Goal: Obtain resource: Obtain resource

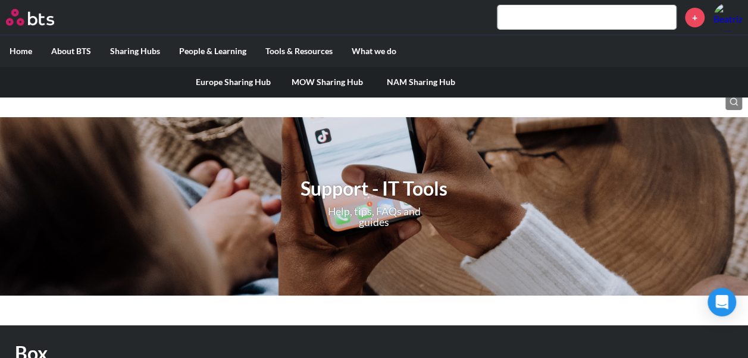
click at [349, 82] on link "MOW Sharing Hub" at bounding box center [327, 82] width 94 height 31
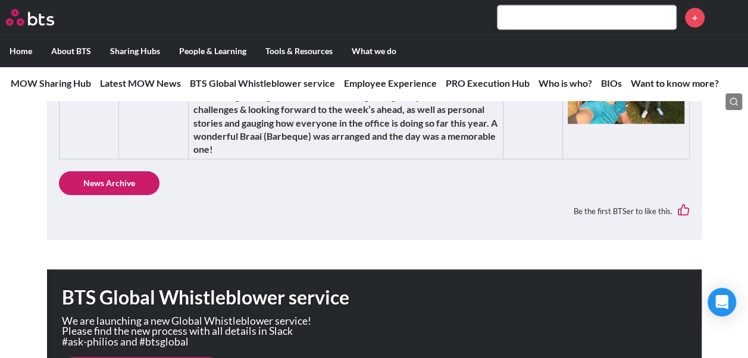
scroll to position [834, 0]
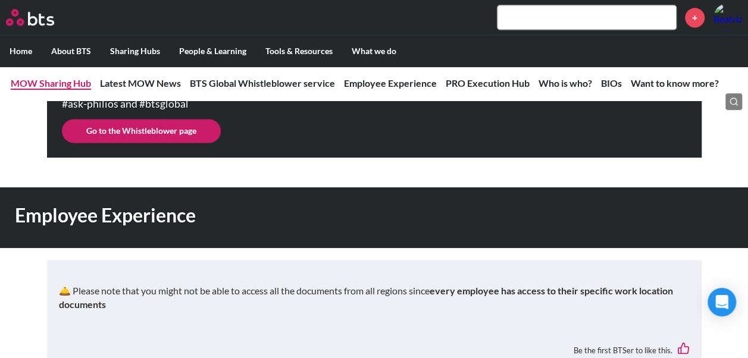
click at [79, 81] on link "MOW Sharing Hub" at bounding box center [51, 82] width 80 height 11
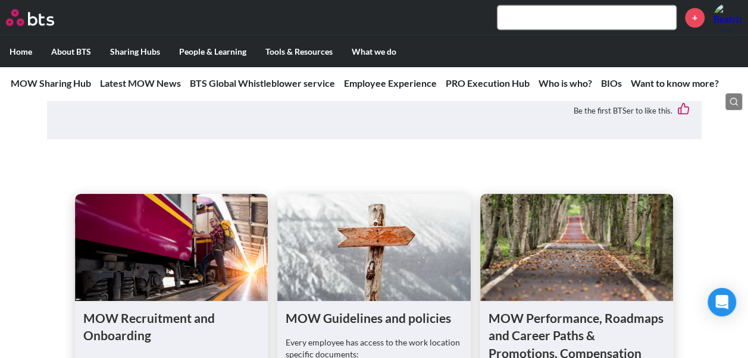
scroll to position [1310, 0]
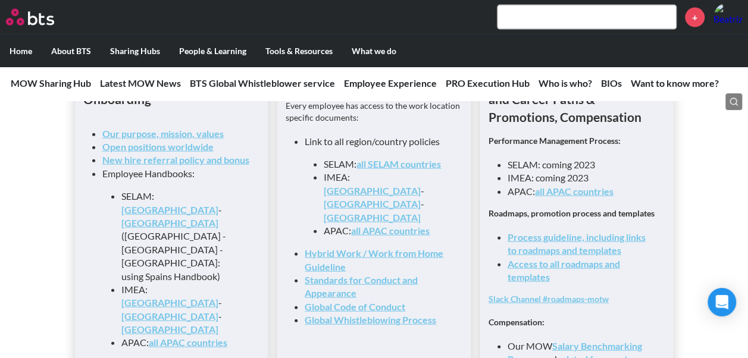
click at [533, 273] on link "Access to all roadmaps and templates" at bounding box center [564, 270] width 113 height 24
